Goal: Check status: Check status

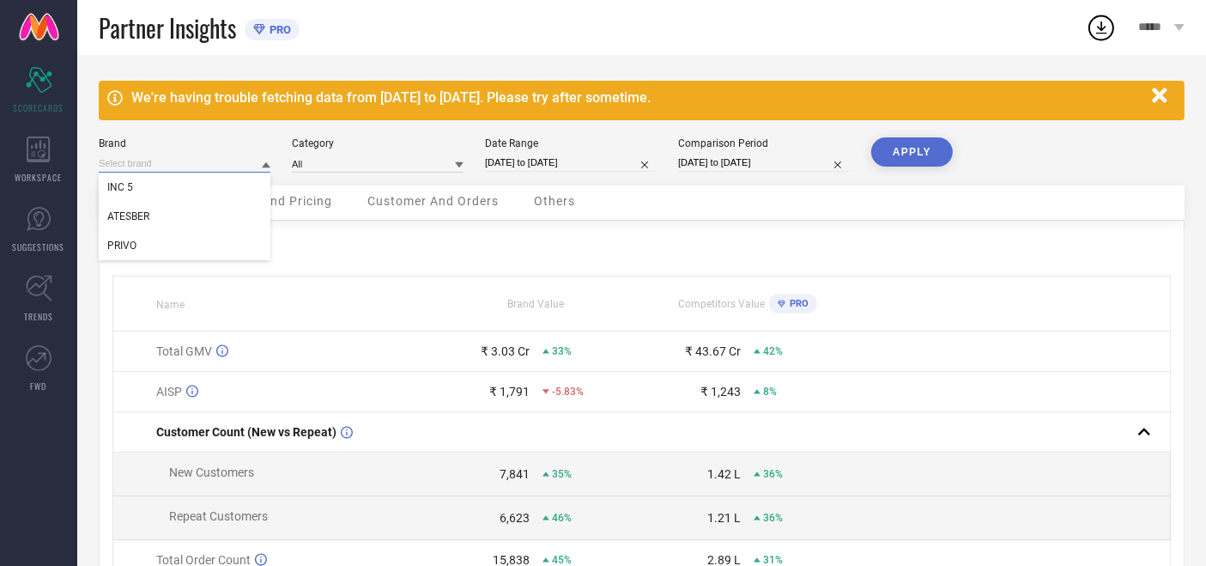
click at [203, 160] on input at bounding box center [185, 164] width 172 height 18
click at [179, 192] on div "INC 5" at bounding box center [185, 187] width 172 height 29
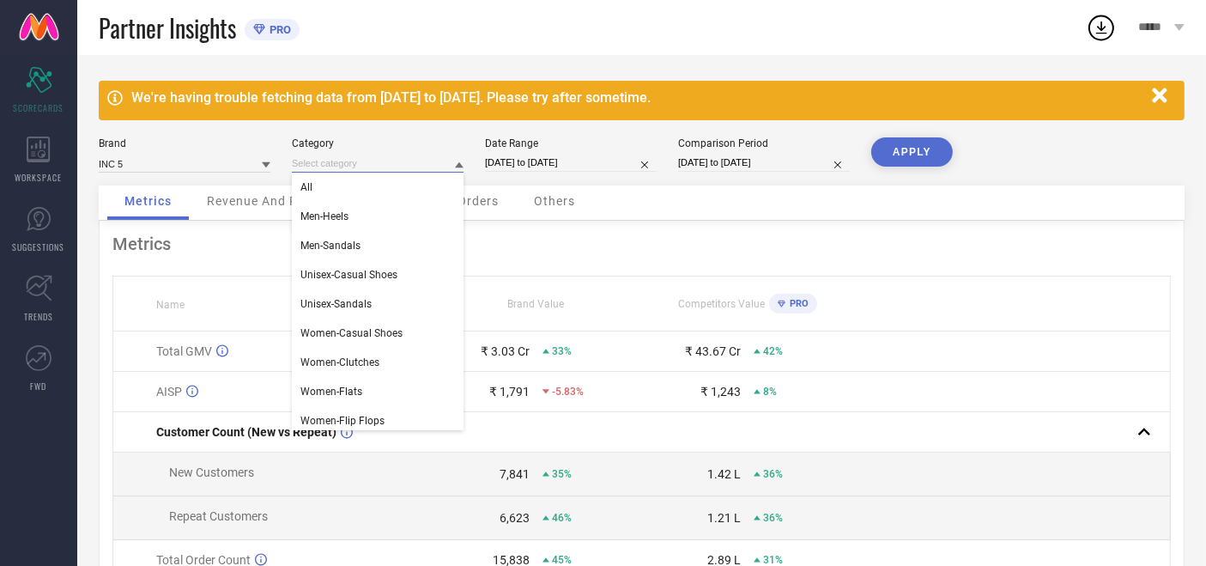
click at [346, 167] on input at bounding box center [378, 164] width 172 height 18
click at [346, 178] on div "All" at bounding box center [378, 187] width 172 height 29
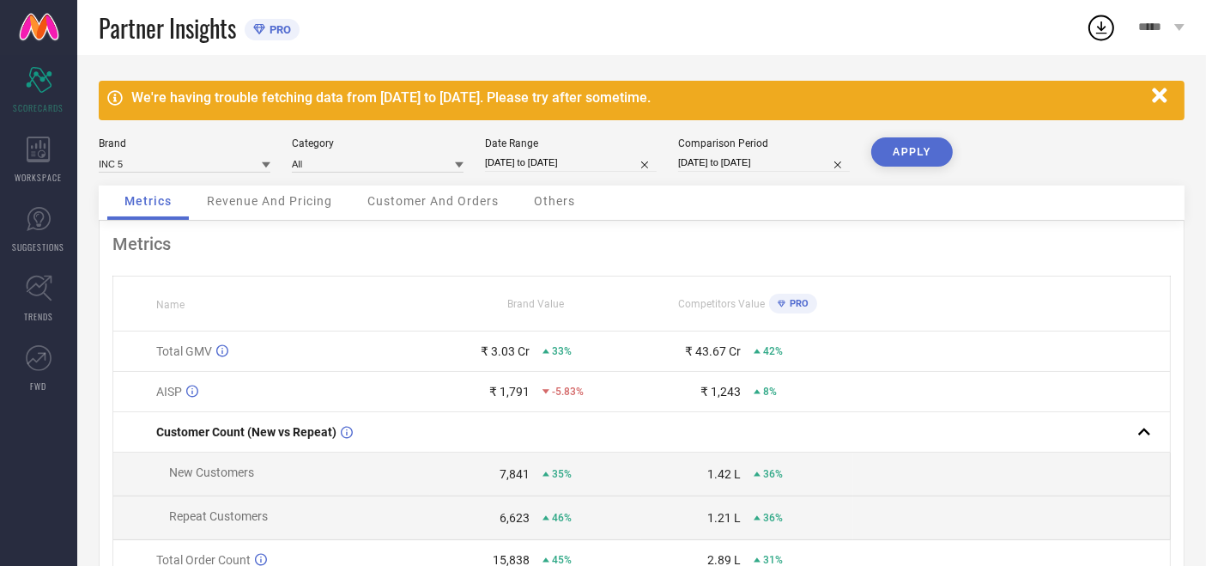
select select "6"
select select "2025"
select select "7"
select select "2025"
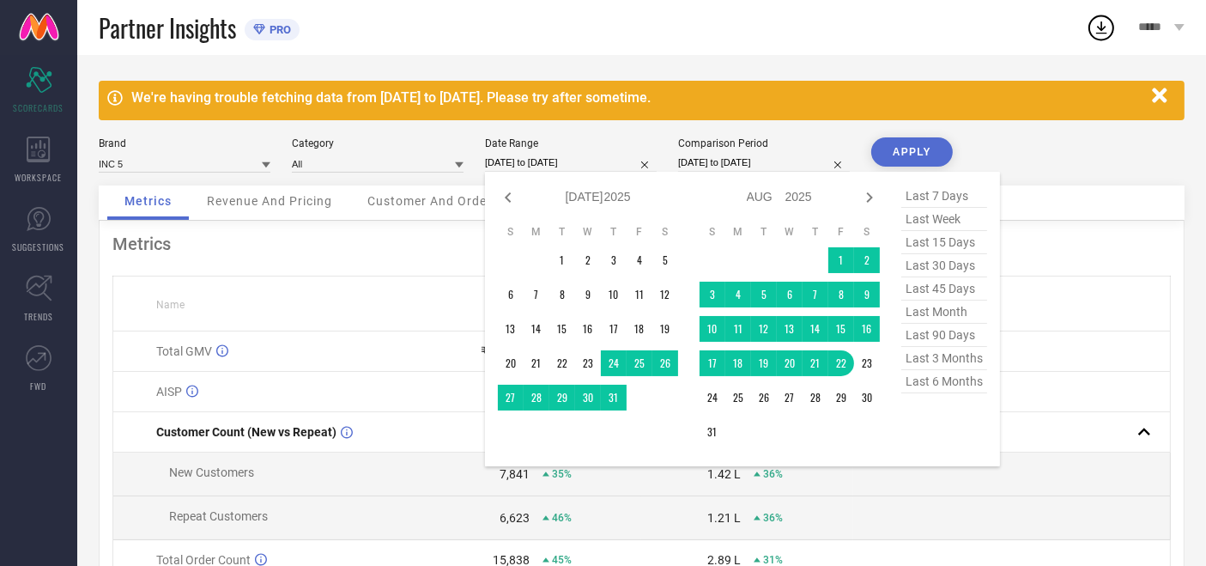
click at [527, 154] on input "[DATE] to [DATE]" at bounding box center [571, 163] width 172 height 18
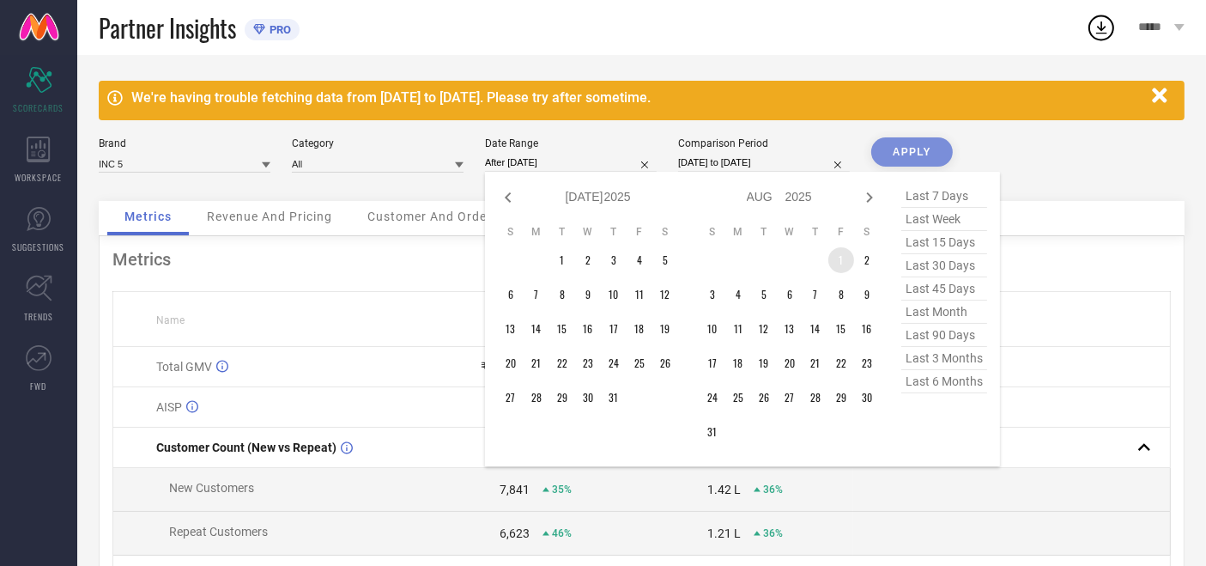
click at [839, 249] on td "1" at bounding box center [841, 260] width 26 height 26
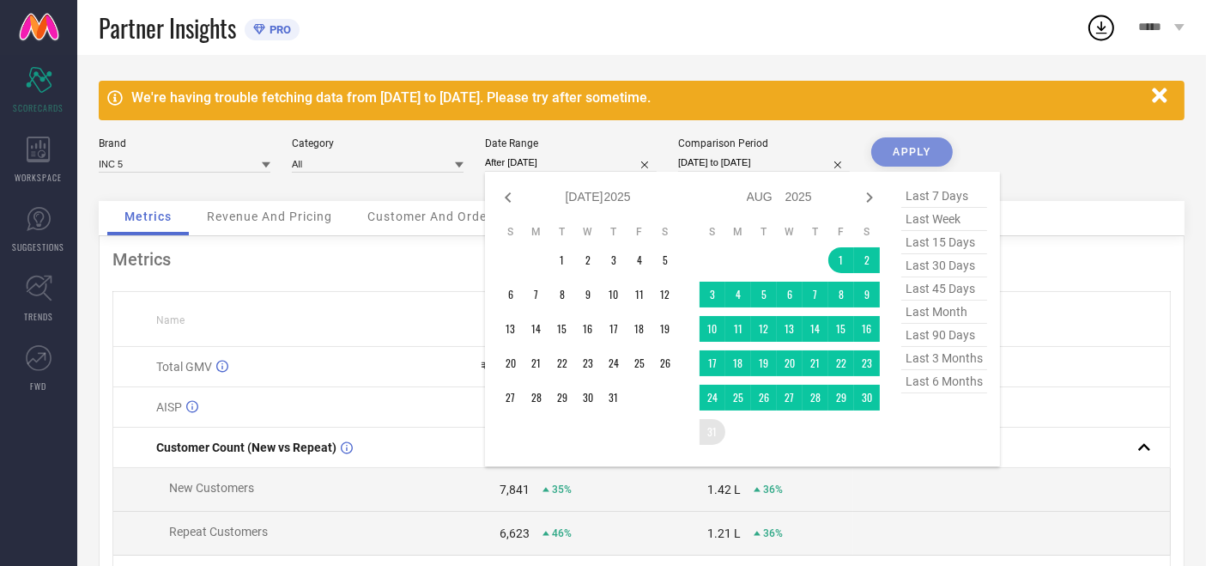
click at [713, 442] on table "S M T W T F S 1 2 3 4 5 6 7 8 9 10 11 12 13 14 15 16 17 18 19 20 21 22 23 24 25…" at bounding box center [790, 334] width 180 height 237
type input "[DATE] to [DATE]"
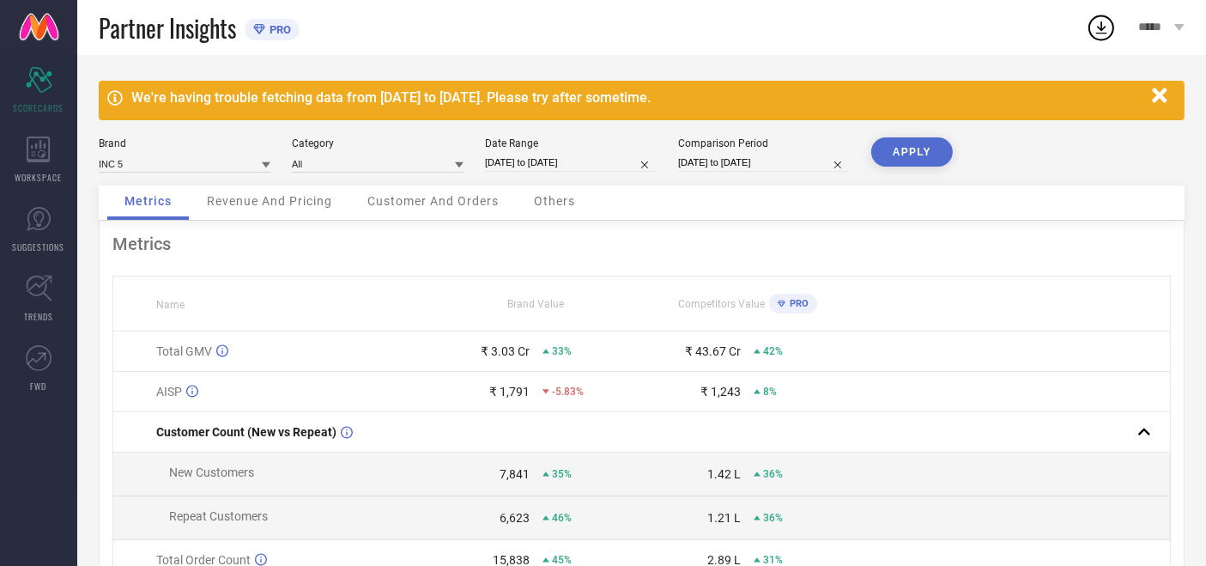
click at [905, 145] on button "APPLY" at bounding box center [912, 151] width 82 height 29
click at [152, 152] on div "Brand INC 5" at bounding box center [185, 154] width 172 height 35
select select "7"
select select "2025"
select select "8"
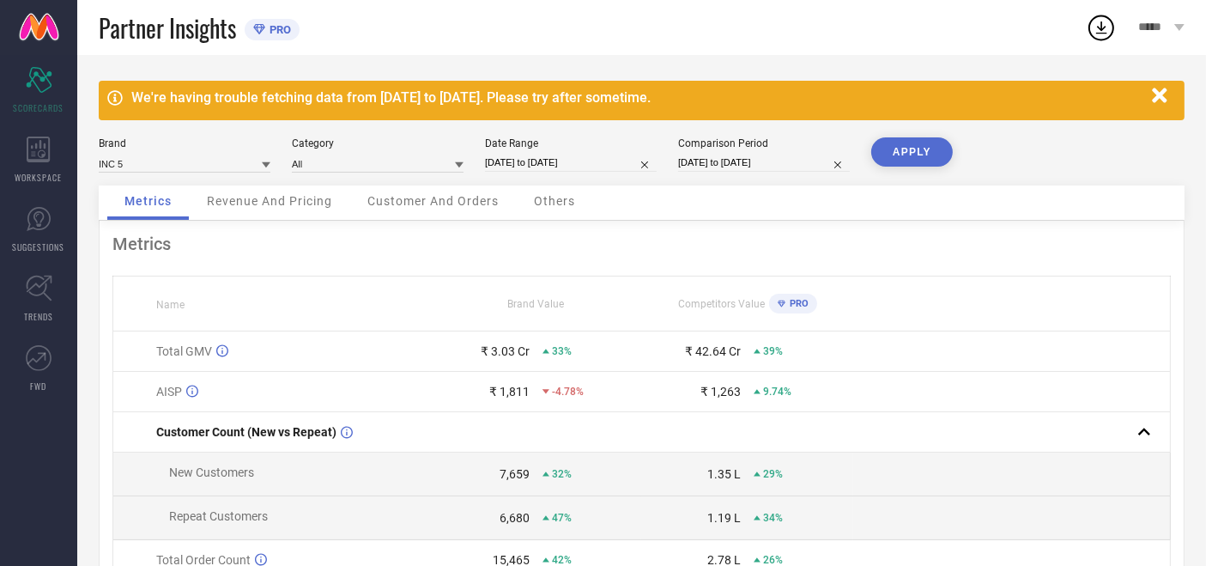
select select "2025"
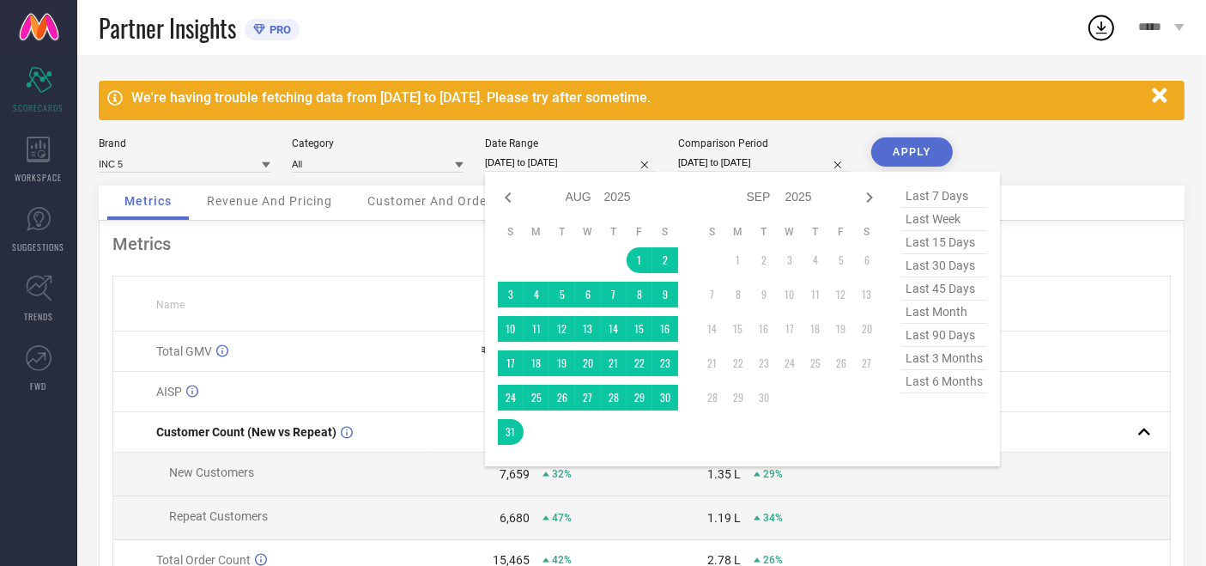
click at [498, 161] on input "[DATE] to [DATE]" at bounding box center [571, 163] width 172 height 18
click at [508, 202] on icon at bounding box center [508, 197] width 21 height 21
select select "6"
select select "2025"
select select "7"
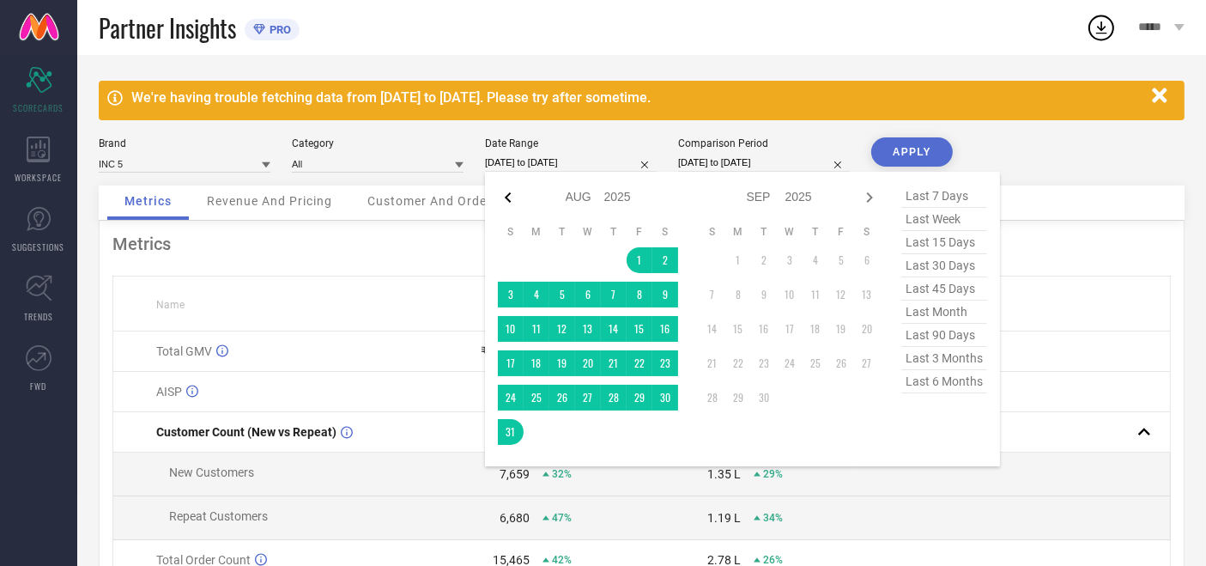
select select "2025"
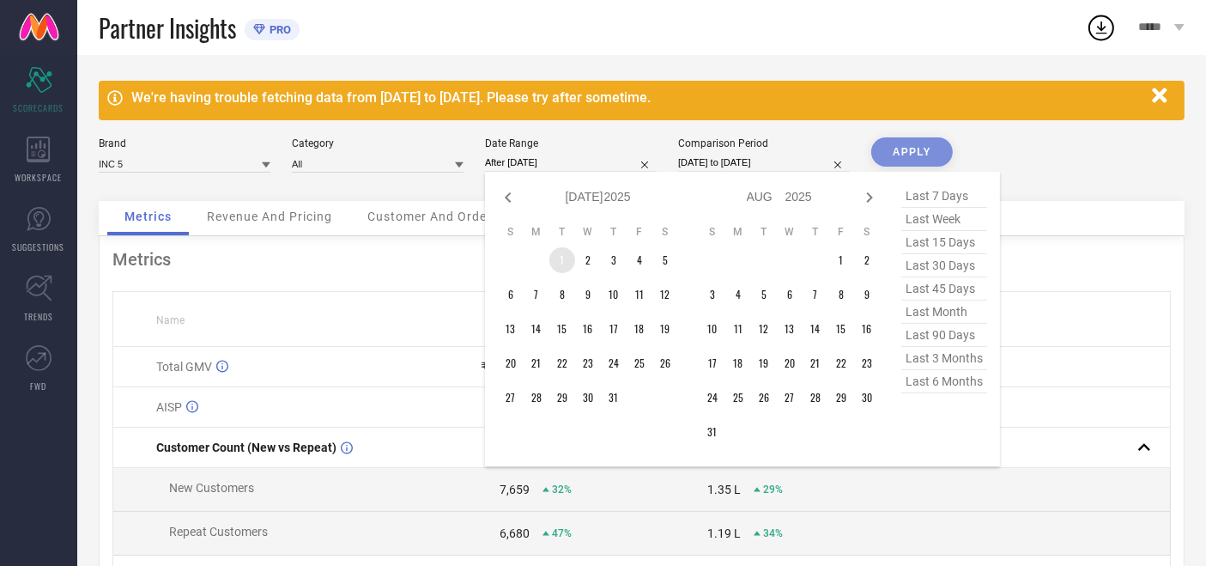
click at [567, 259] on td "1" at bounding box center [562, 260] width 26 height 26
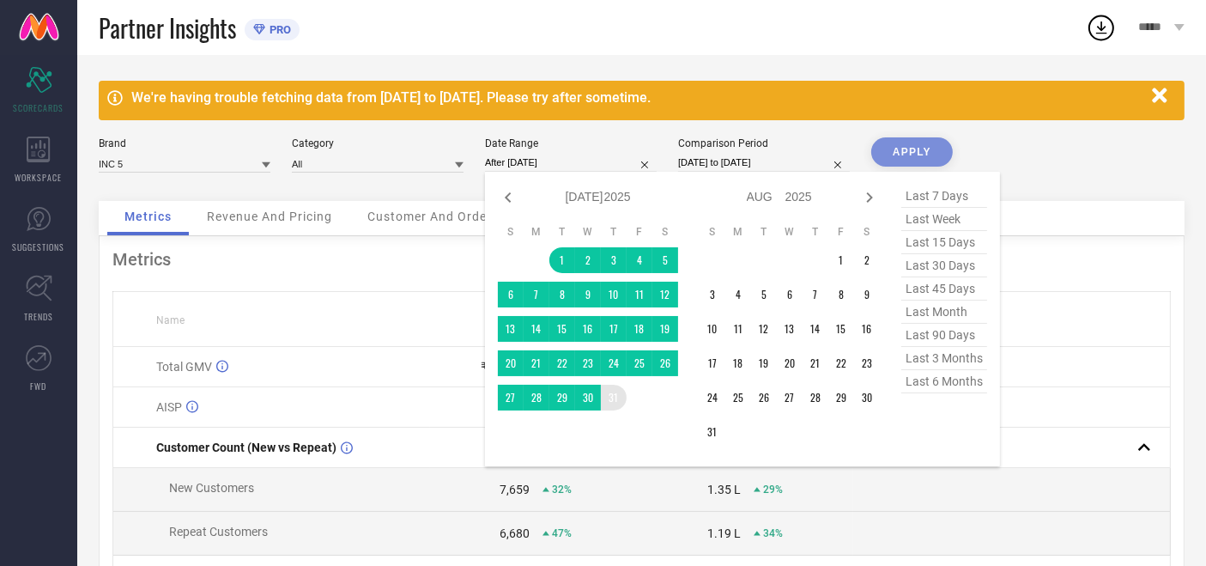
type input "[DATE] to [DATE]"
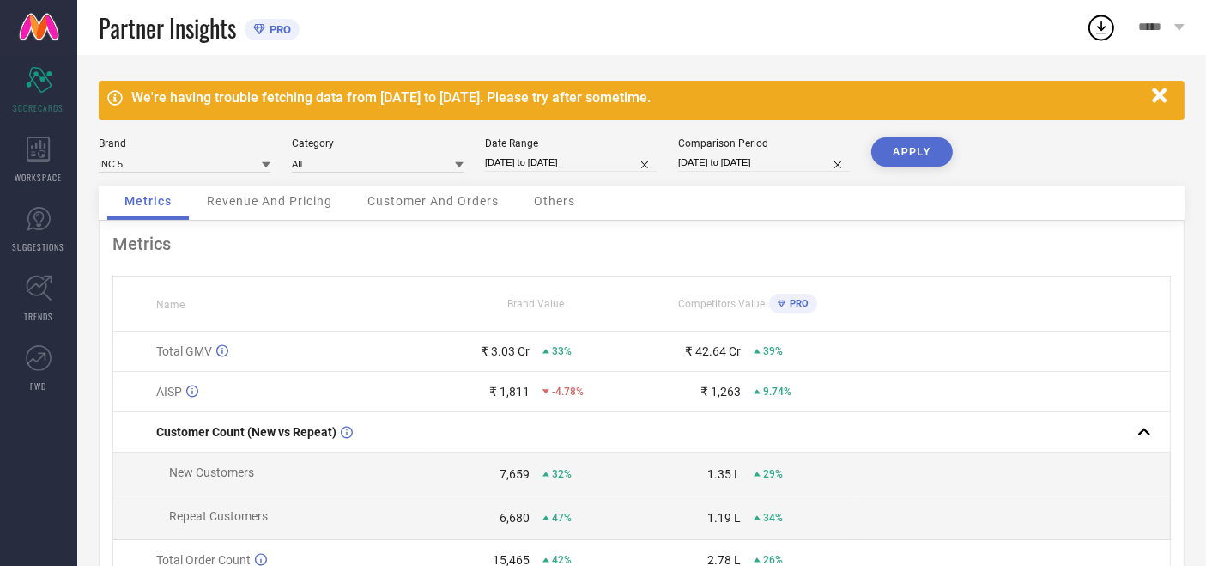
click at [895, 153] on button "APPLY" at bounding box center [912, 151] width 82 height 29
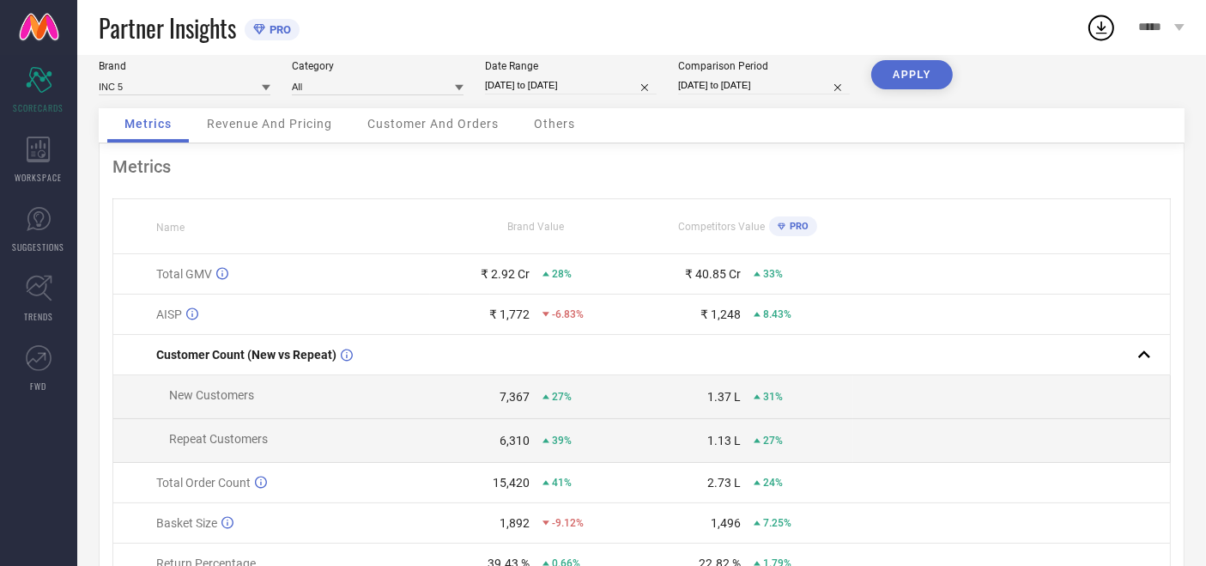
scroll to position [95, 0]
